Goal: Information Seeking & Learning: Learn about a topic

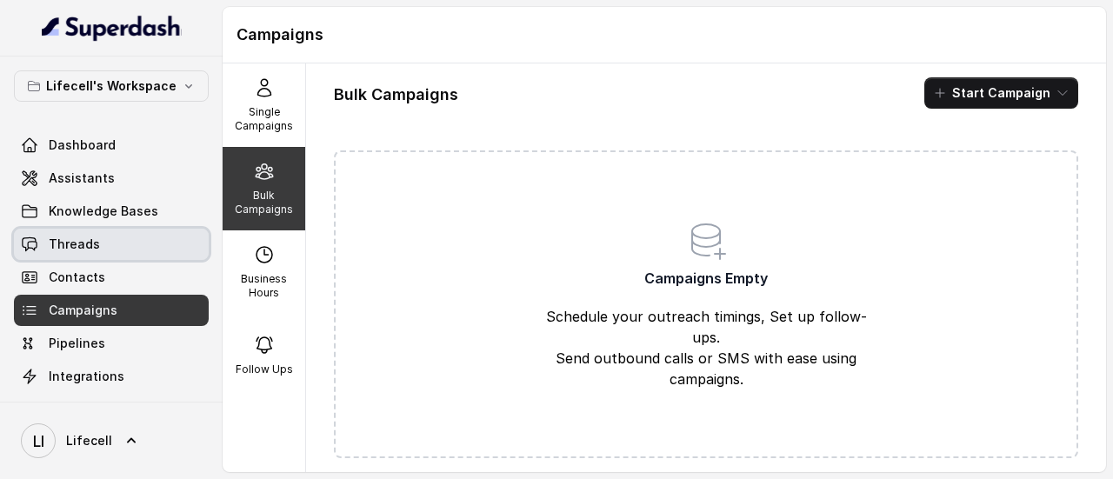
click at [109, 244] on link "Threads" at bounding box center [111, 244] width 195 height 31
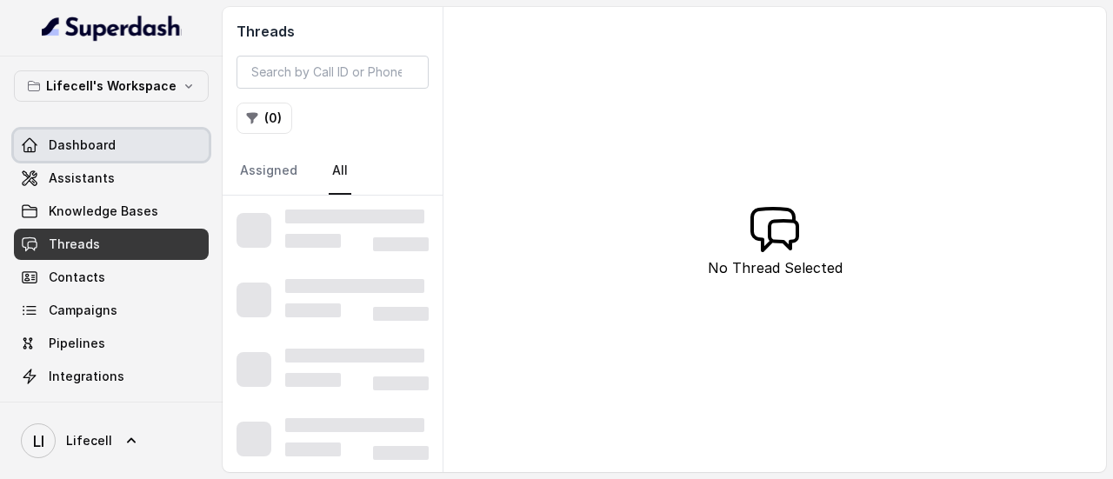
click at [128, 143] on link "Dashboard" at bounding box center [111, 145] width 195 height 31
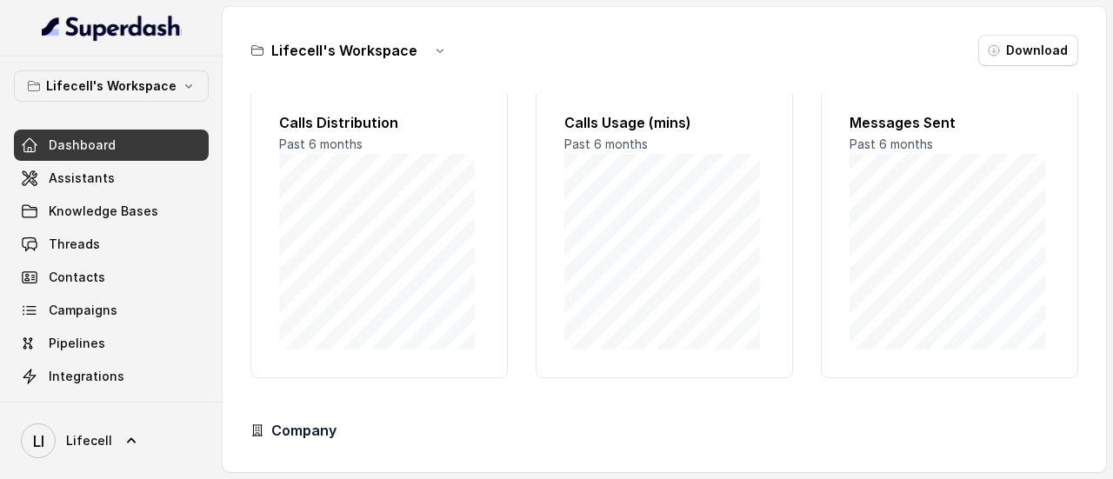
scroll to position [23, 0]
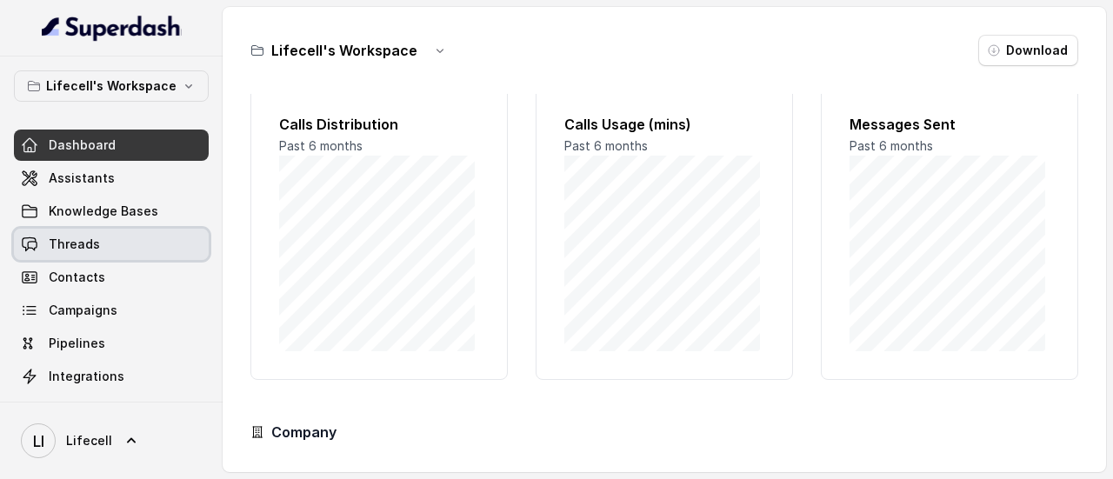
click at [68, 246] on span "Threads" at bounding box center [74, 244] width 51 height 17
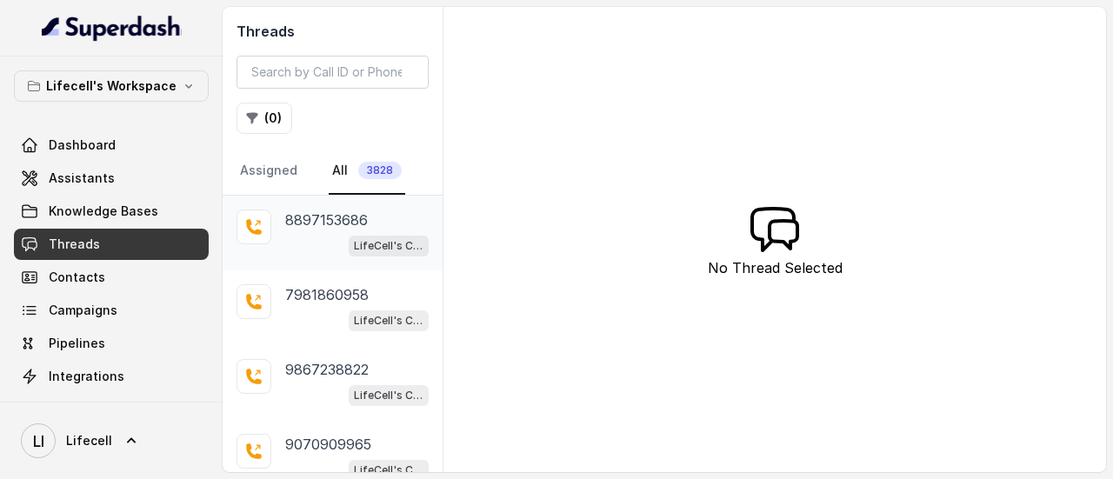
click at [372, 236] on span "LifeCell's Call Assistant" at bounding box center [389, 246] width 80 height 21
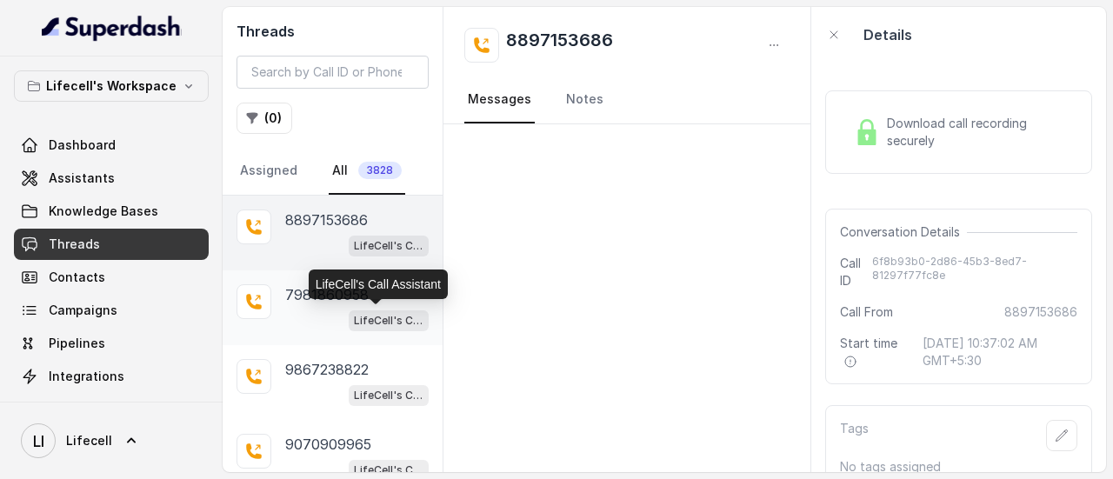
click at [354, 312] on p "LifeCell's Call Assistant" at bounding box center [389, 320] width 70 height 17
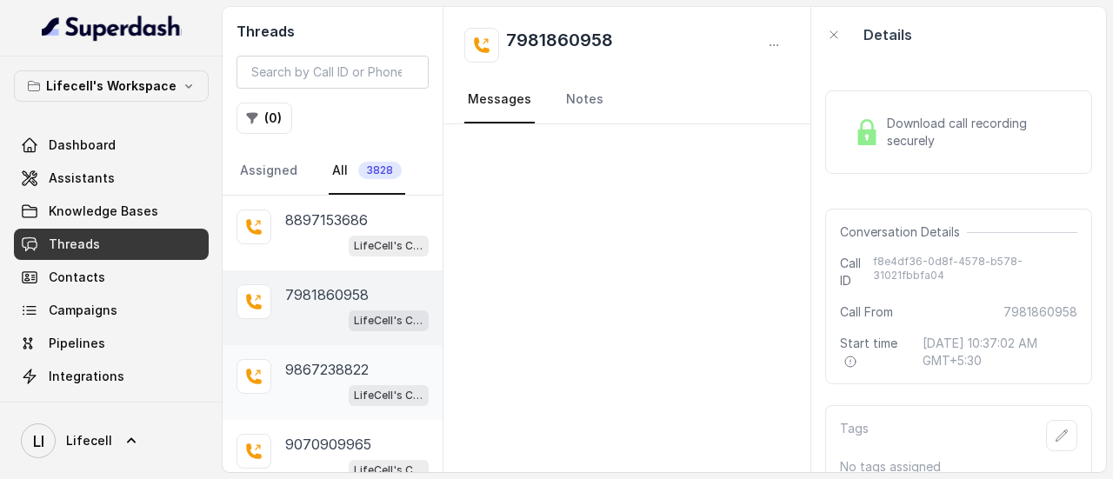
click at [337, 354] on div "[PHONE_NUMBER] LifeCell's Call Assistant" at bounding box center [333, 382] width 220 height 75
